Goal: Information Seeking & Learning: Learn about a topic

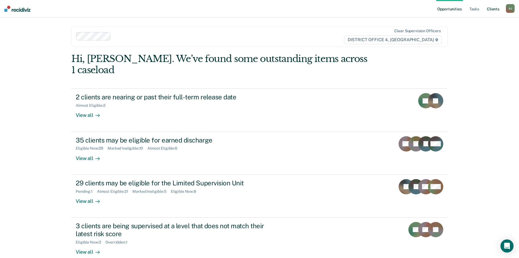
click at [492, 9] on link "Client s" at bounding box center [493, 8] width 15 height 17
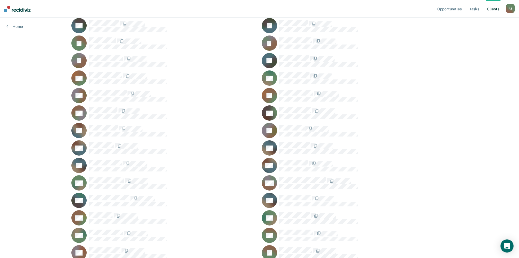
scroll to position [354, 0]
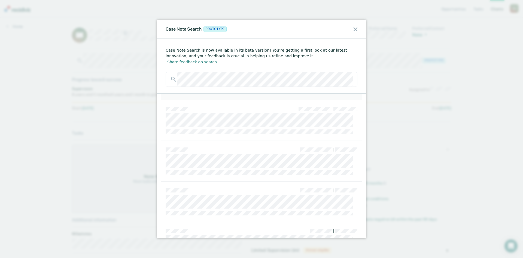
scroll to position [409, 0]
click at [116, 61] on div "Case Note Search Prototype Case Note Search is now available in its beta versio…" at bounding box center [261, 129] width 523 height 258
click at [146, 65] on div "Case Note Search Prototype Case Note Search is now available in its beta versio…" at bounding box center [261, 129] width 523 height 258
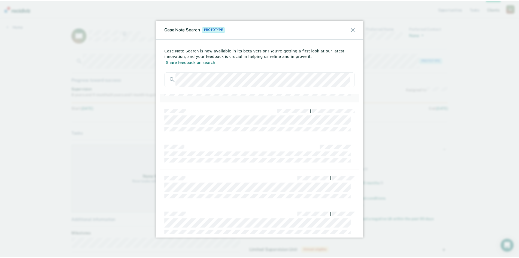
scroll to position [1697, 0]
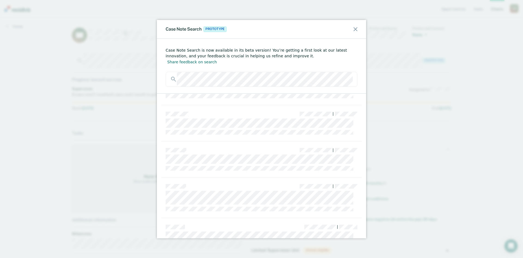
click at [157, 71] on div "Case Note Search is now available in its beta version! You’re getting a first l…" at bounding box center [261, 66] width 209 height 54
click at [355, 32] on div "Case Note Search Prototype" at bounding box center [261, 29] width 209 height 19
click at [356, 26] on div "Case Note Search Prototype" at bounding box center [261, 29] width 209 height 19
click at [355, 27] on icon at bounding box center [356, 29] width 4 height 4
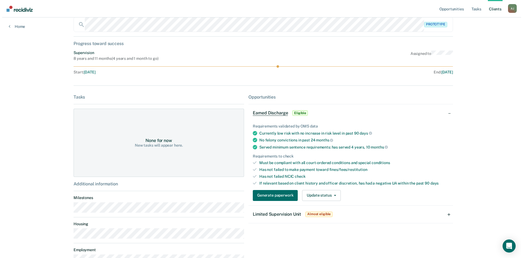
scroll to position [0, 0]
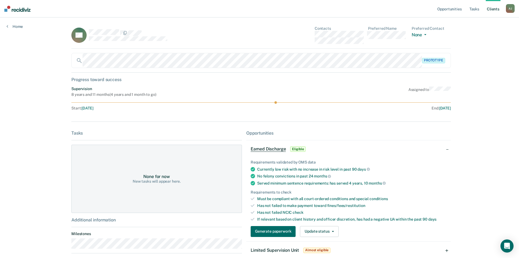
click at [44, 55] on div "Opportunities Tasks Client s [PERSON_NAME] [PERSON_NAME] Profile How it works L…" at bounding box center [259, 168] width 519 height 337
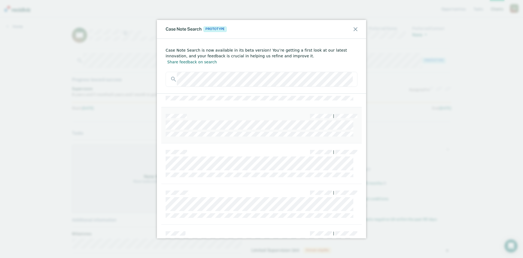
scroll to position [599, 0]
